Goal: Task Accomplishment & Management: Use online tool/utility

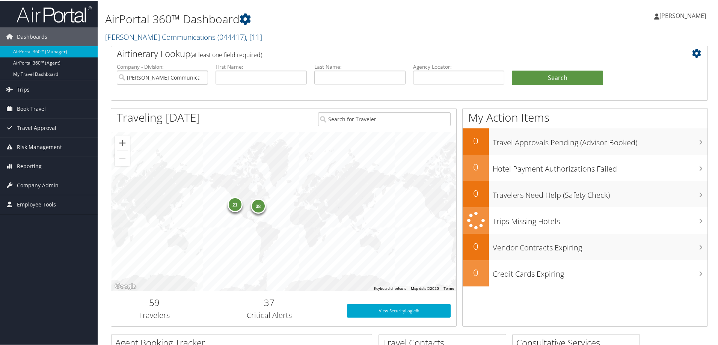
click at [194, 76] on input "[PERSON_NAME] Communications" at bounding box center [162, 77] width 91 height 14
click at [176, 78] on input "search" at bounding box center [162, 77] width 91 height 14
click at [175, 77] on input "search" at bounding box center [162, 77] width 91 height 14
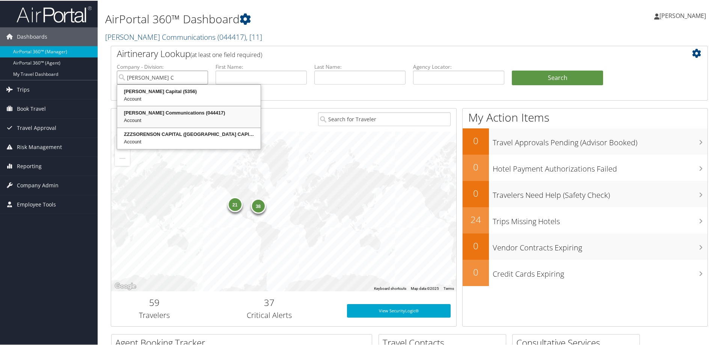
click at [173, 116] on div "[PERSON_NAME] Communications (044417)" at bounding box center [188, 113] width 141 height 8
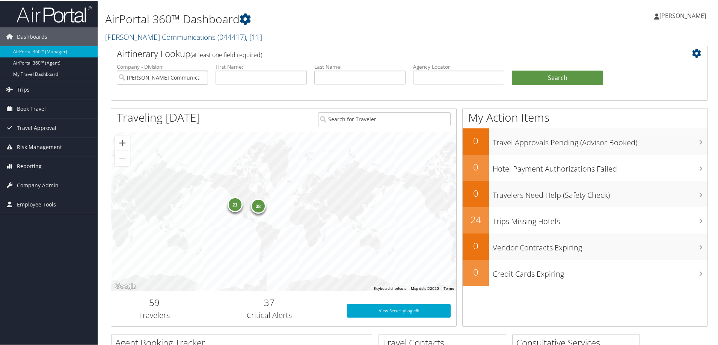
type input "[PERSON_NAME] Communications"
click at [35, 163] on span "Reporting" at bounding box center [29, 165] width 25 height 19
click at [45, 178] on link "Unused Tickets" at bounding box center [49, 180] width 98 height 11
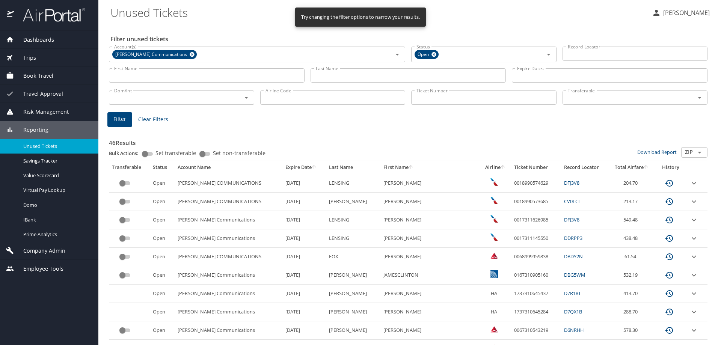
click at [345, 77] on input "Last Name" at bounding box center [409, 75] width 196 height 14
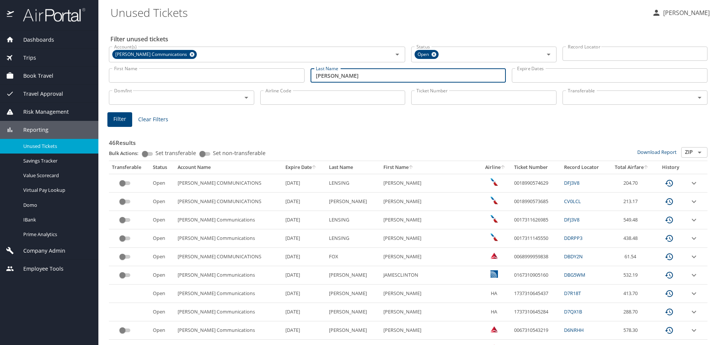
type input "ADAMS"
click at [124, 122] on span "Filter" at bounding box center [119, 119] width 13 height 9
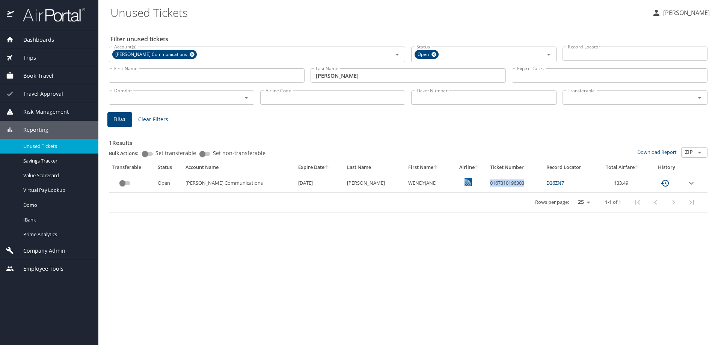
drag, startPoint x: 515, startPoint y: 183, endPoint x: 471, endPoint y: 185, distance: 44.0
click at [487, 185] on td "0167310196303" at bounding box center [515, 183] width 56 height 18
copy td "0167310196303"
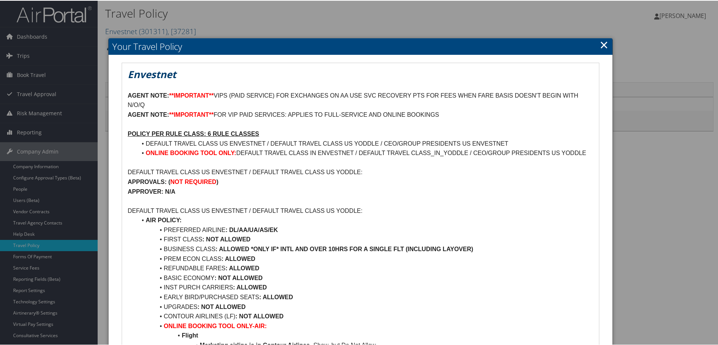
click at [606, 46] on h2 "Your Travel Policy" at bounding box center [361, 46] width 504 height 17
click at [603, 45] on link "×" at bounding box center [604, 43] width 9 height 15
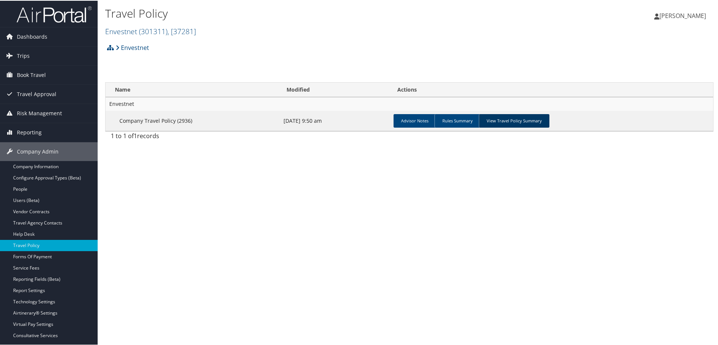
click at [508, 117] on link "View Travel Policy Summary" at bounding box center [514, 120] width 71 height 14
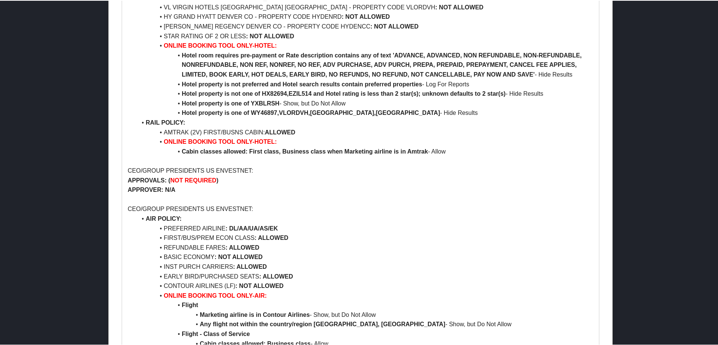
scroll to position [563, 0]
